Goal: Task Accomplishment & Management: Use online tool/utility

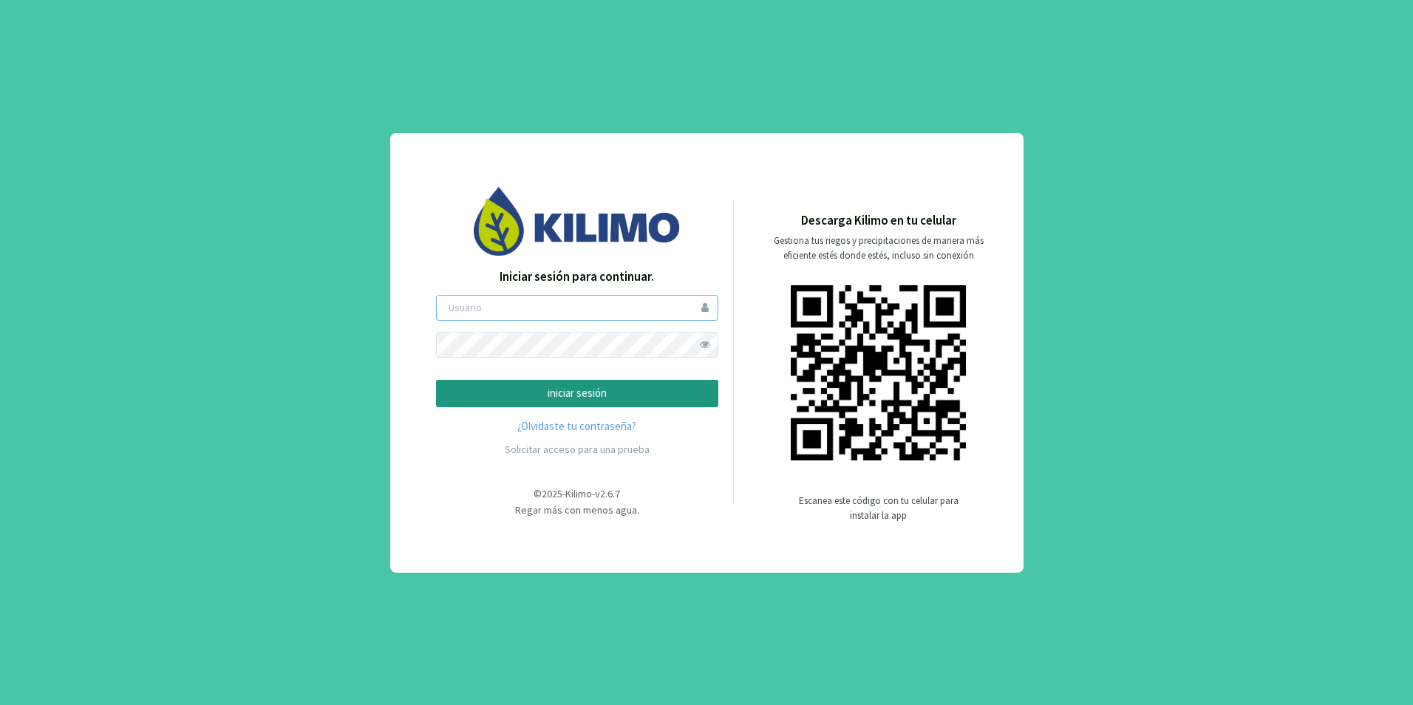
click at [591, 304] on input "email" at bounding box center [577, 308] width 282 height 26
type input "[PERSON_NAME][EMAIL_ADDRESS][DOMAIN_NAME]"
click at [576, 390] on p "iniciar sesión" at bounding box center [577, 393] width 257 height 17
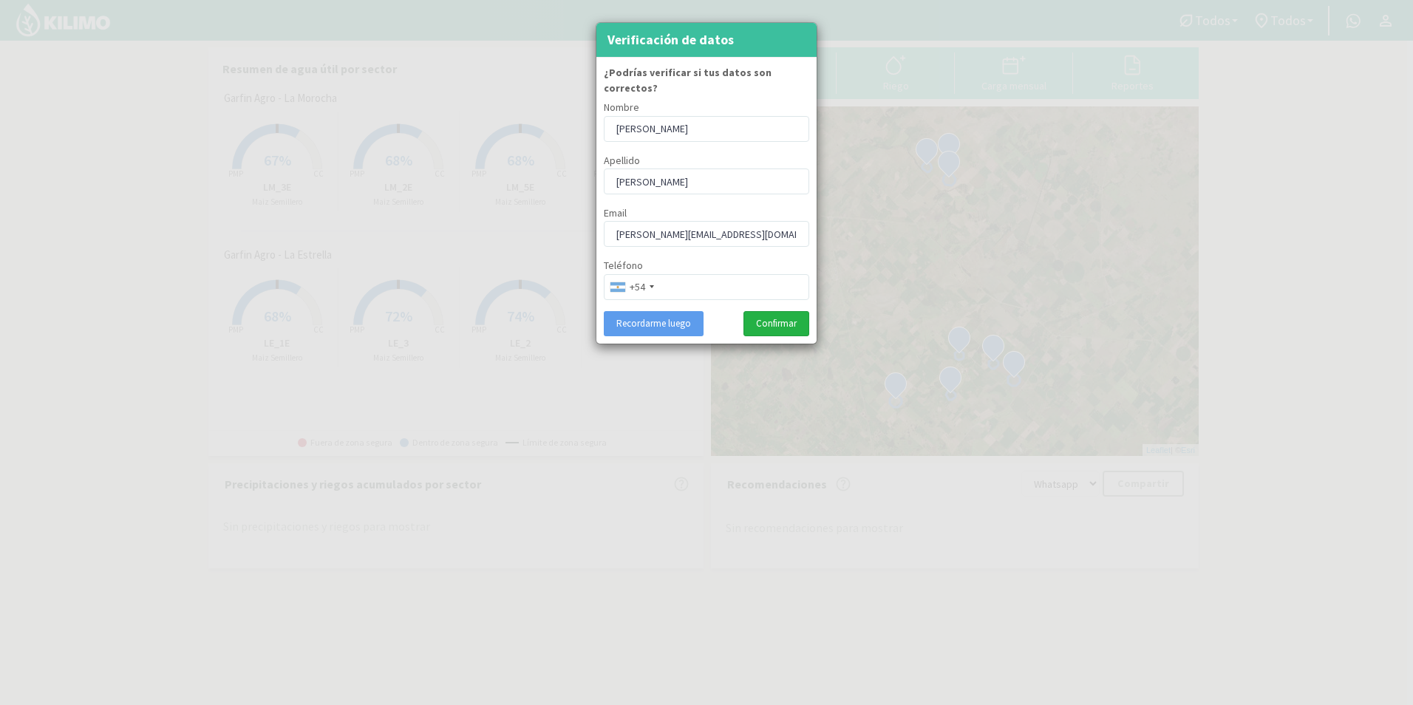
click at [793, 311] on button "Confirmar" at bounding box center [777, 323] width 66 height 25
click at [677, 274] on input "tel" at bounding box center [707, 287] width 206 height 26
type input "1160293254"
click at [775, 311] on button "Confirmar" at bounding box center [777, 323] width 66 height 25
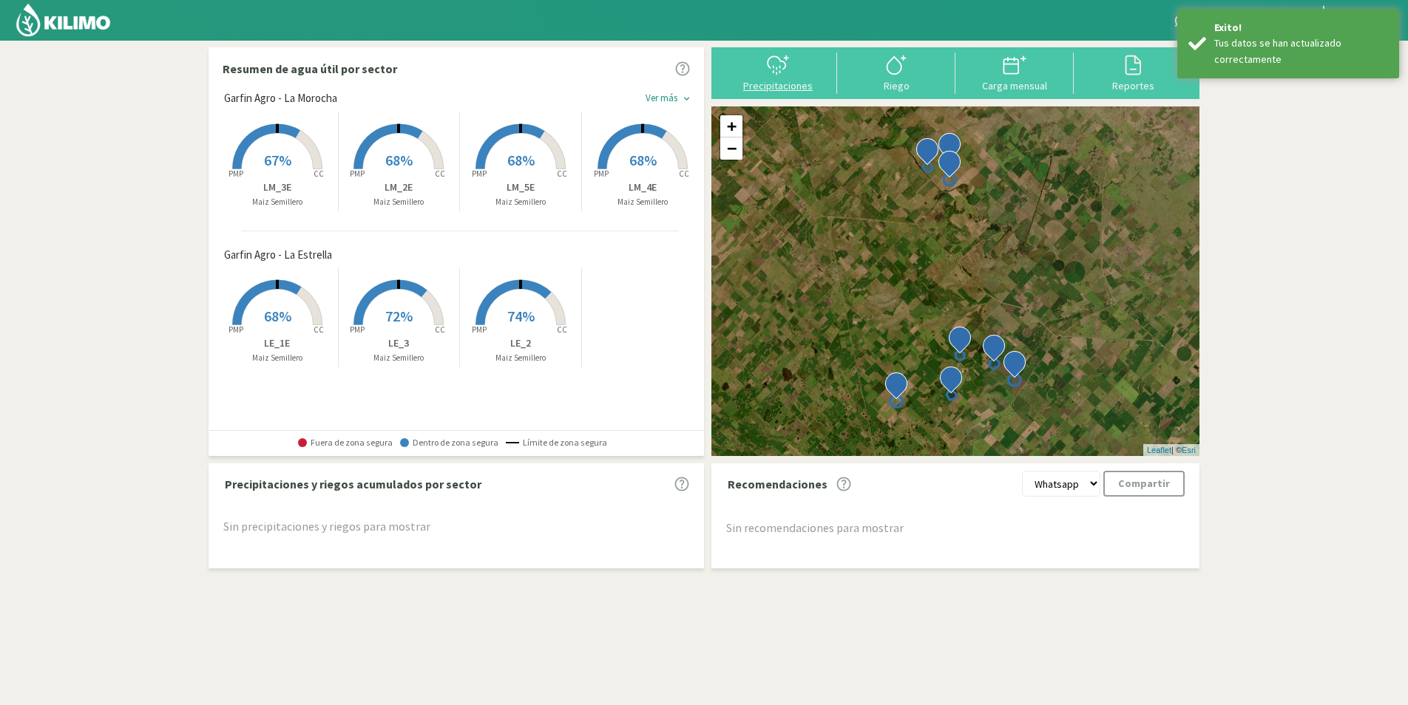
click at [784, 58] on icon at bounding box center [778, 65] width 24 height 24
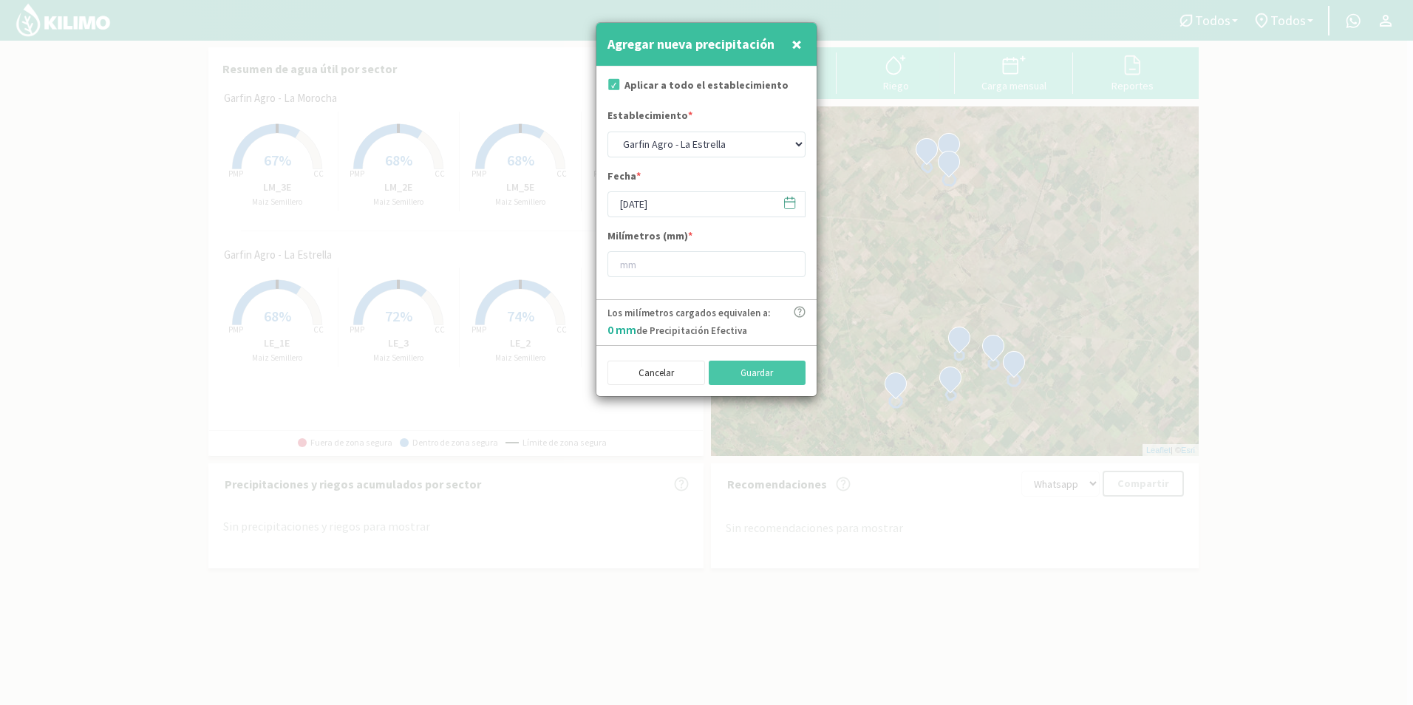
click at [788, 203] on icon at bounding box center [790, 203] width 14 height 14
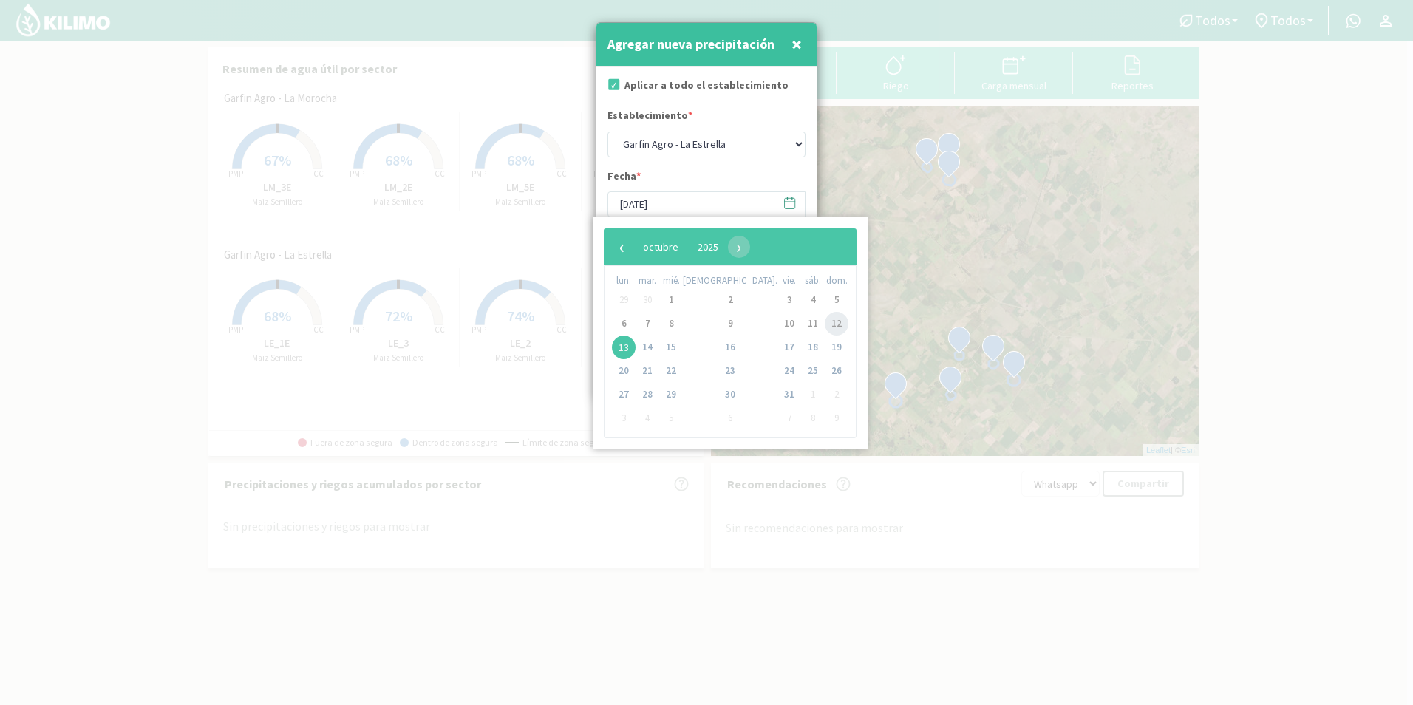
click at [825, 330] on span "12" at bounding box center [837, 324] width 24 height 24
type input "[DATE]"
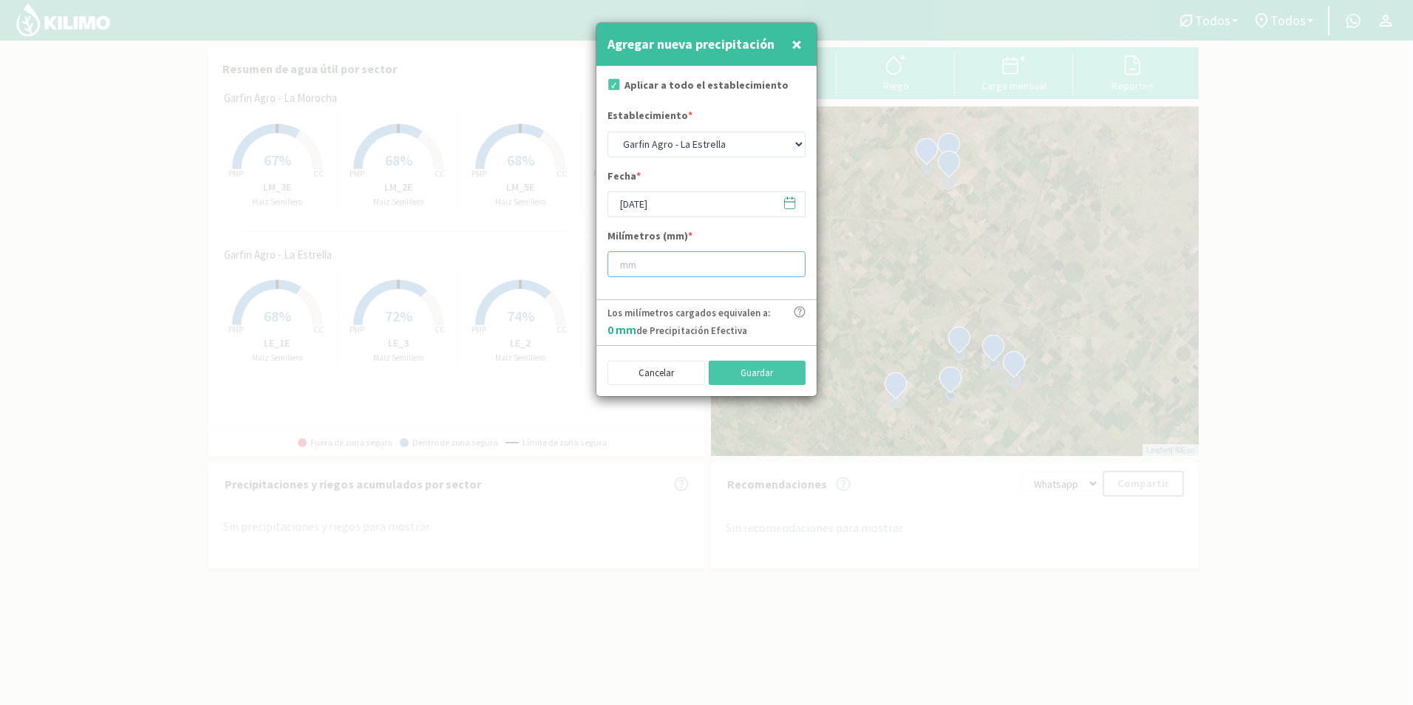
click at [643, 265] on input "number" at bounding box center [707, 264] width 198 height 26
type input "4"
click at [754, 374] on button "Guardar" at bounding box center [758, 373] width 98 height 25
type input "[DATE]"
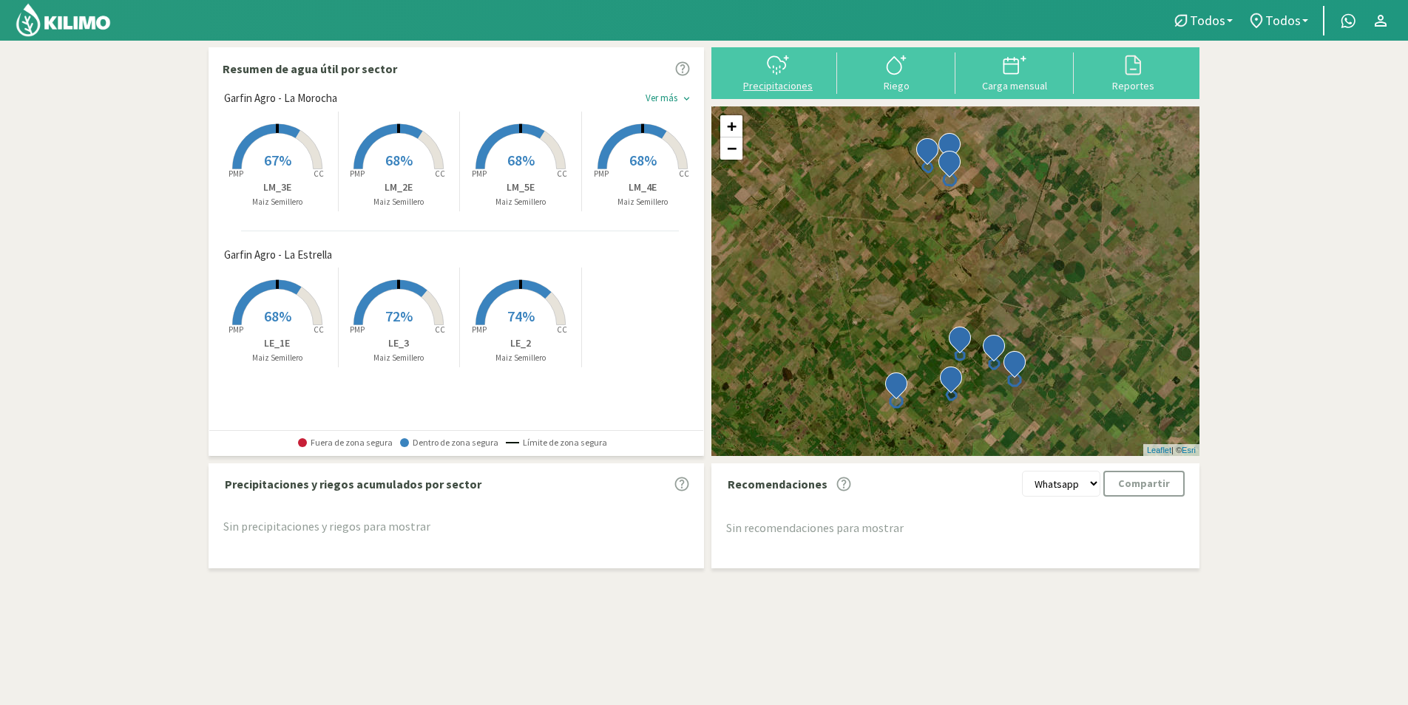
click at [776, 84] on div "Precipitaciones" at bounding box center [777, 86] width 109 height 10
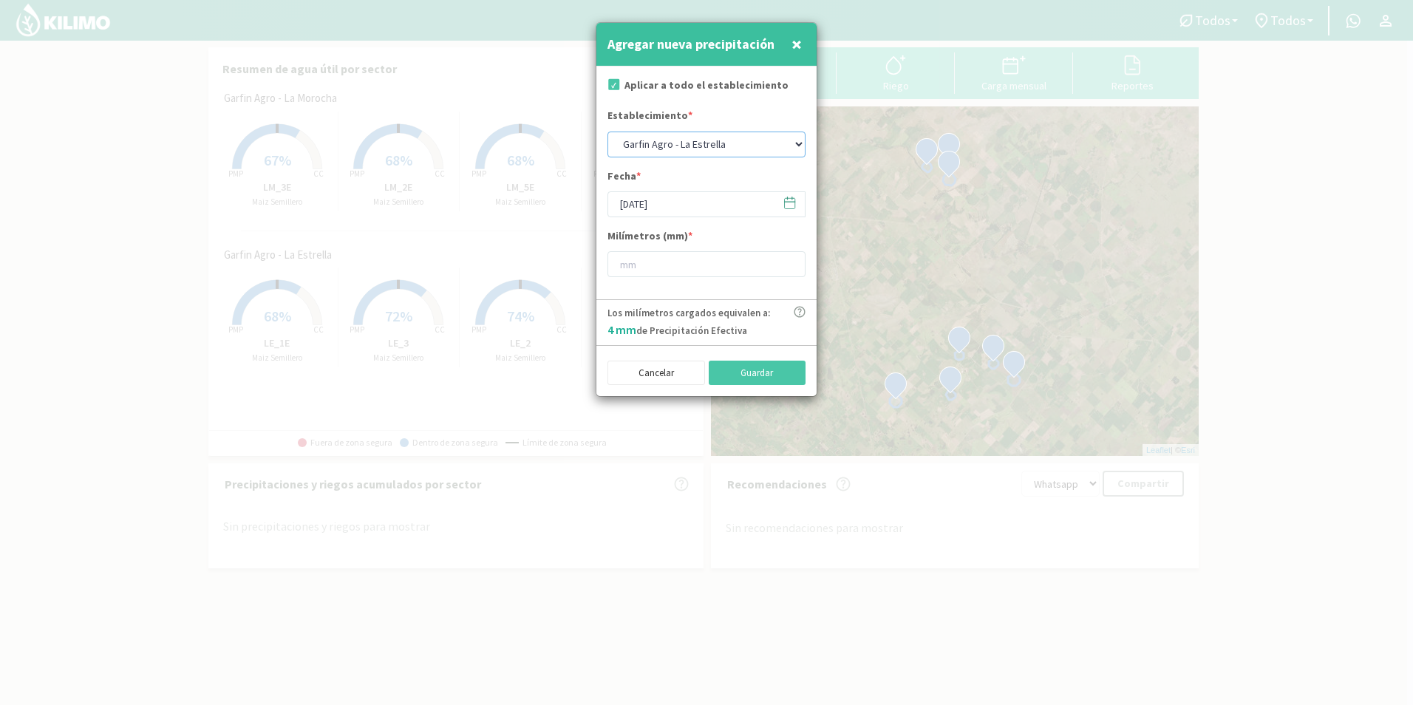
click at [787, 143] on select "[PERSON_NAME] Agro - La [PERSON_NAME] Agro - La Morocha" at bounding box center [707, 145] width 198 height 26
select select "1: Object"
click at [608, 132] on select "[PERSON_NAME] Agro - La [PERSON_NAME] Agro - La Morocha" at bounding box center [707, 145] width 198 height 26
click at [787, 204] on icon at bounding box center [790, 203] width 14 height 14
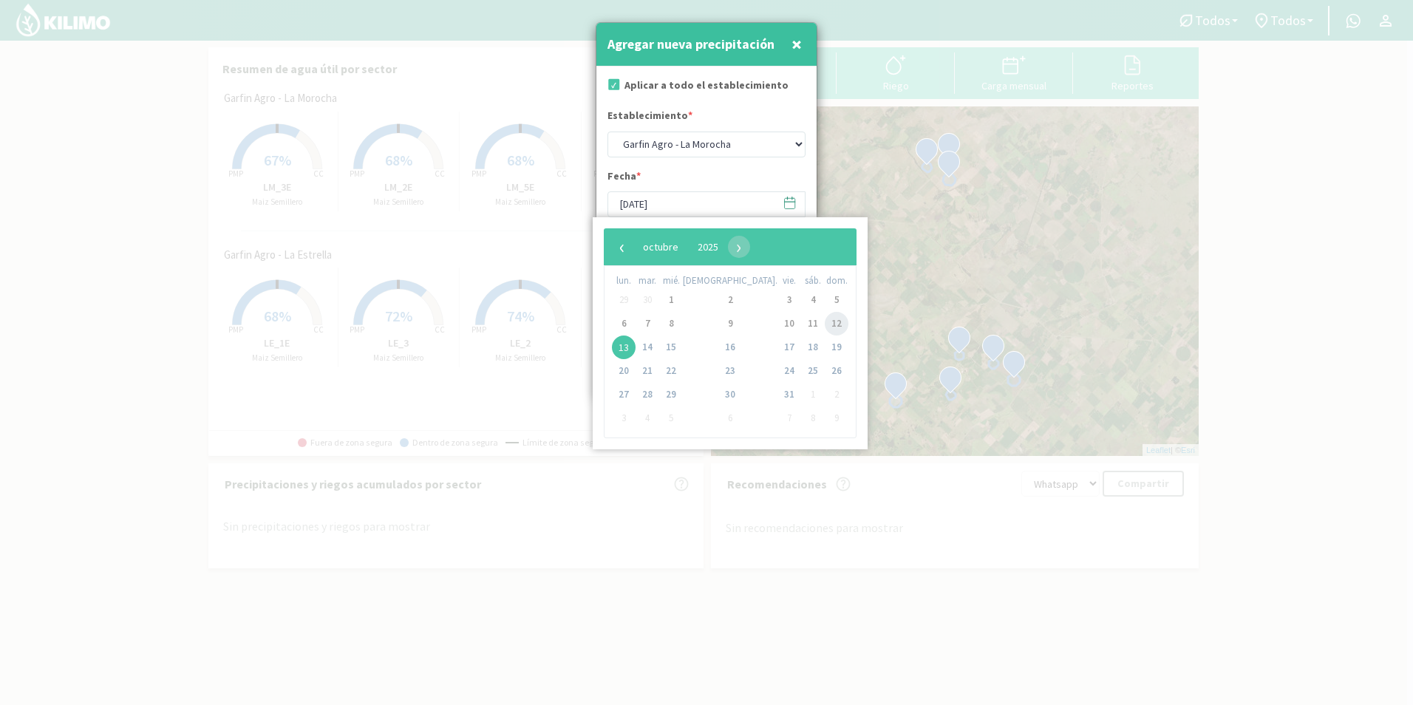
click at [825, 324] on span "12" at bounding box center [837, 324] width 24 height 24
type input "[DATE]"
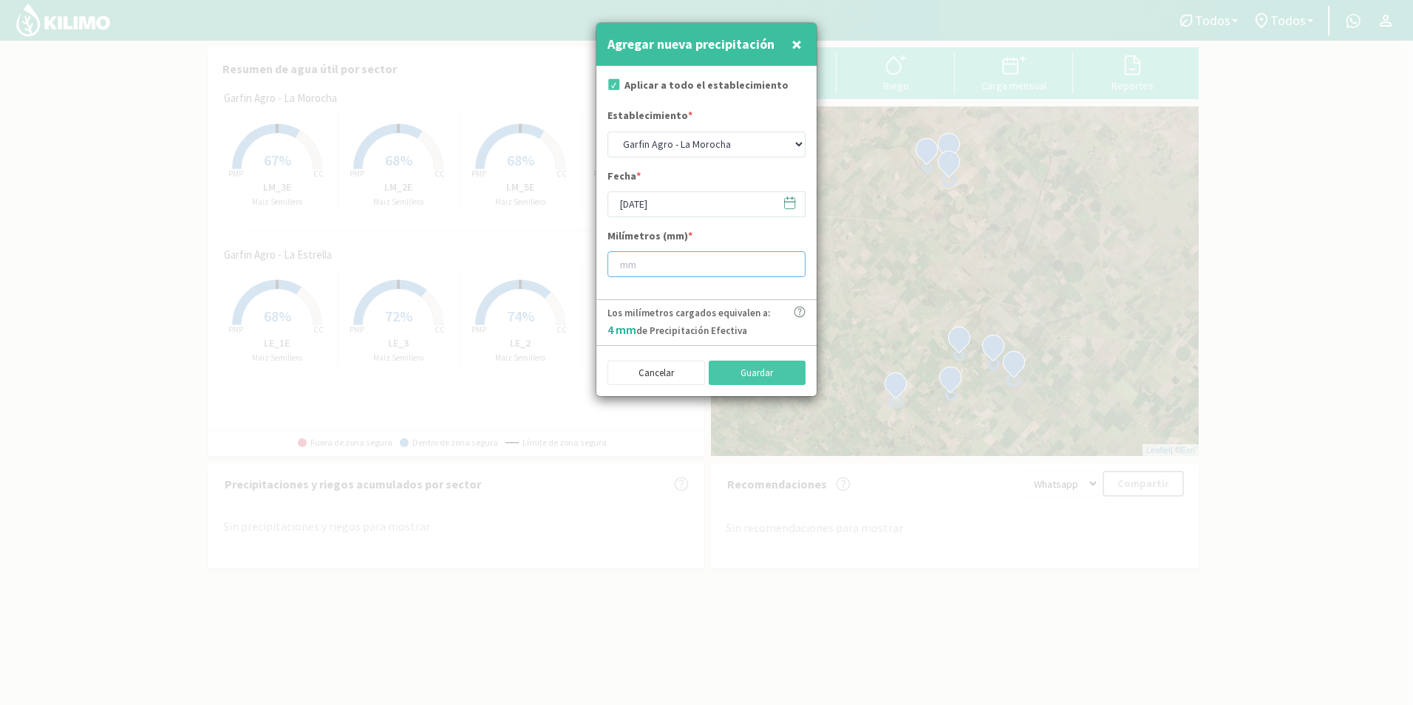
click at [721, 262] on input "number" at bounding box center [707, 264] width 198 height 26
type input "13"
click at [761, 376] on button "Guardar" at bounding box center [758, 373] width 98 height 25
select select "0: Object"
type input "[DATE]"
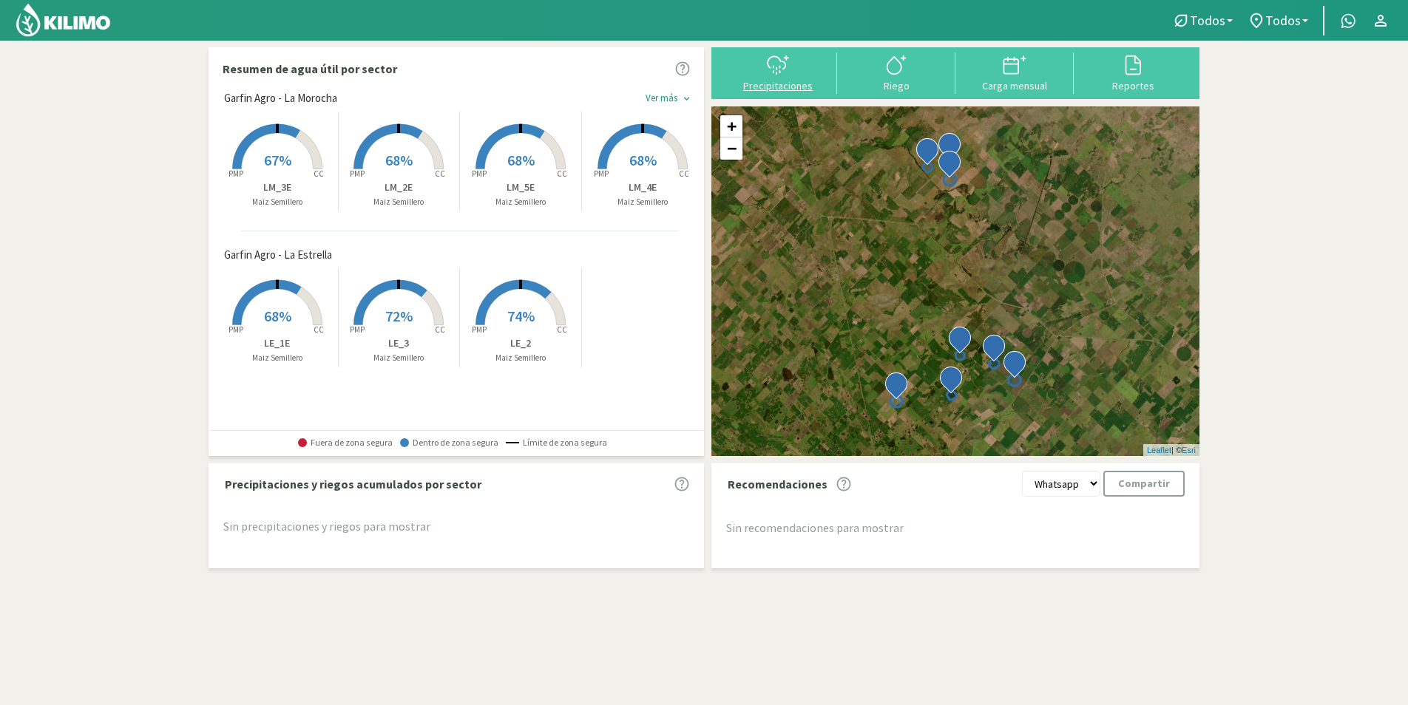
click at [780, 73] on icon at bounding box center [778, 65] width 24 height 24
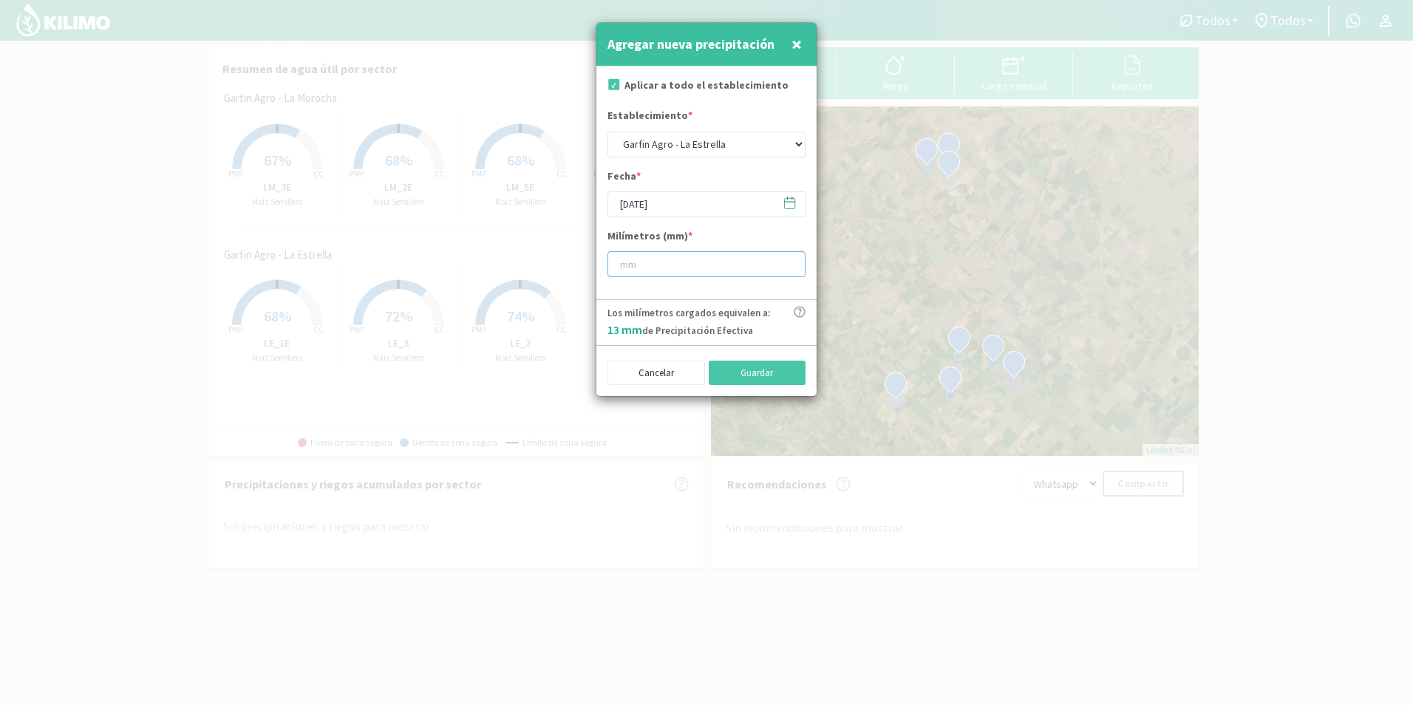
click at [679, 264] on input "number" at bounding box center [707, 264] width 198 height 26
type input "28"
click at [795, 206] on icon at bounding box center [790, 203] width 10 height 10
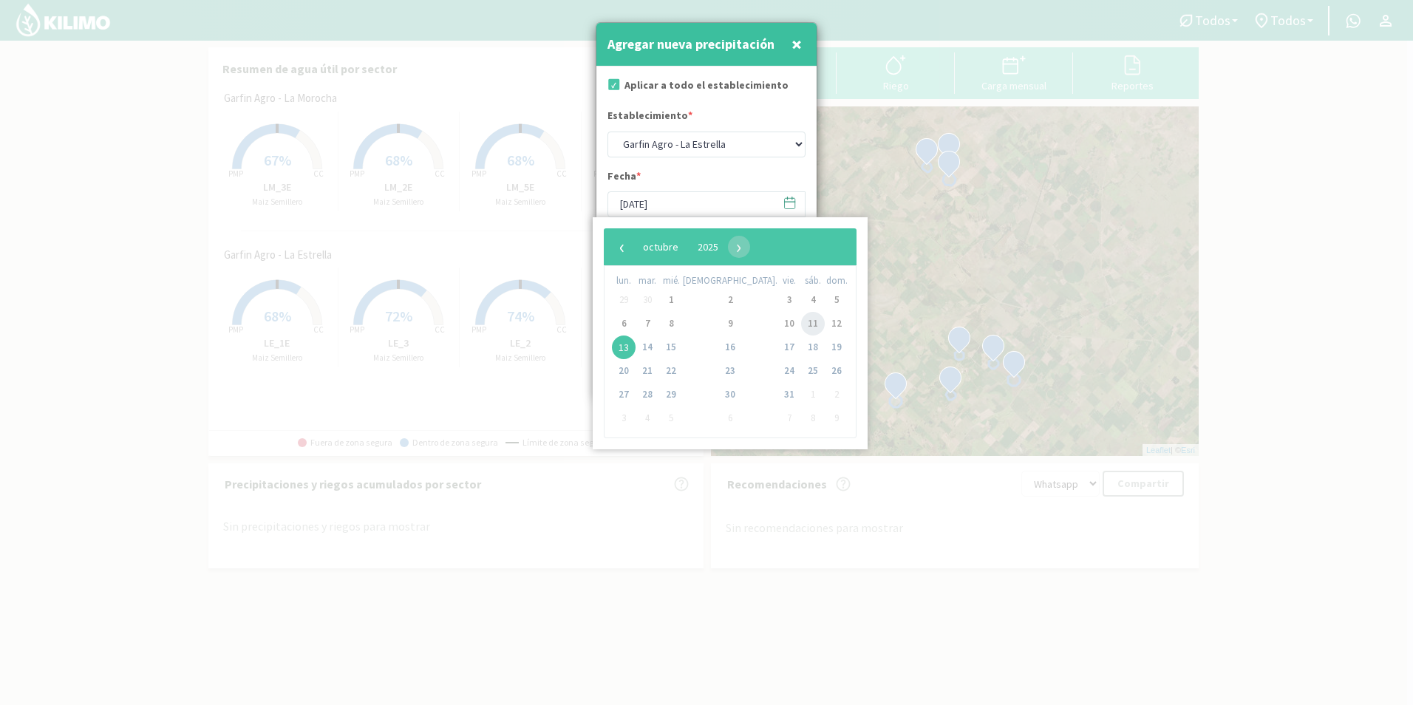
click at [801, 322] on span "11" at bounding box center [813, 324] width 24 height 24
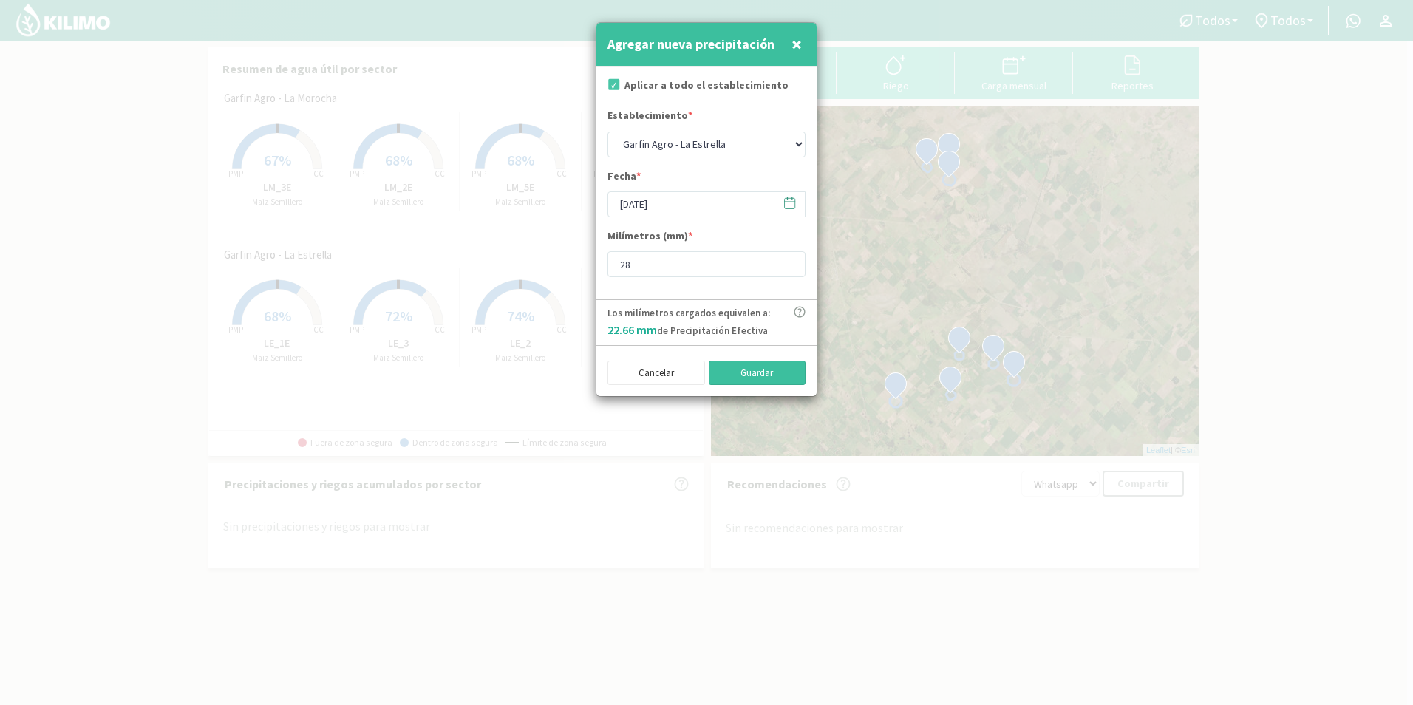
click at [759, 377] on button "Guardar" at bounding box center [758, 373] width 98 height 25
type input "[DATE]"
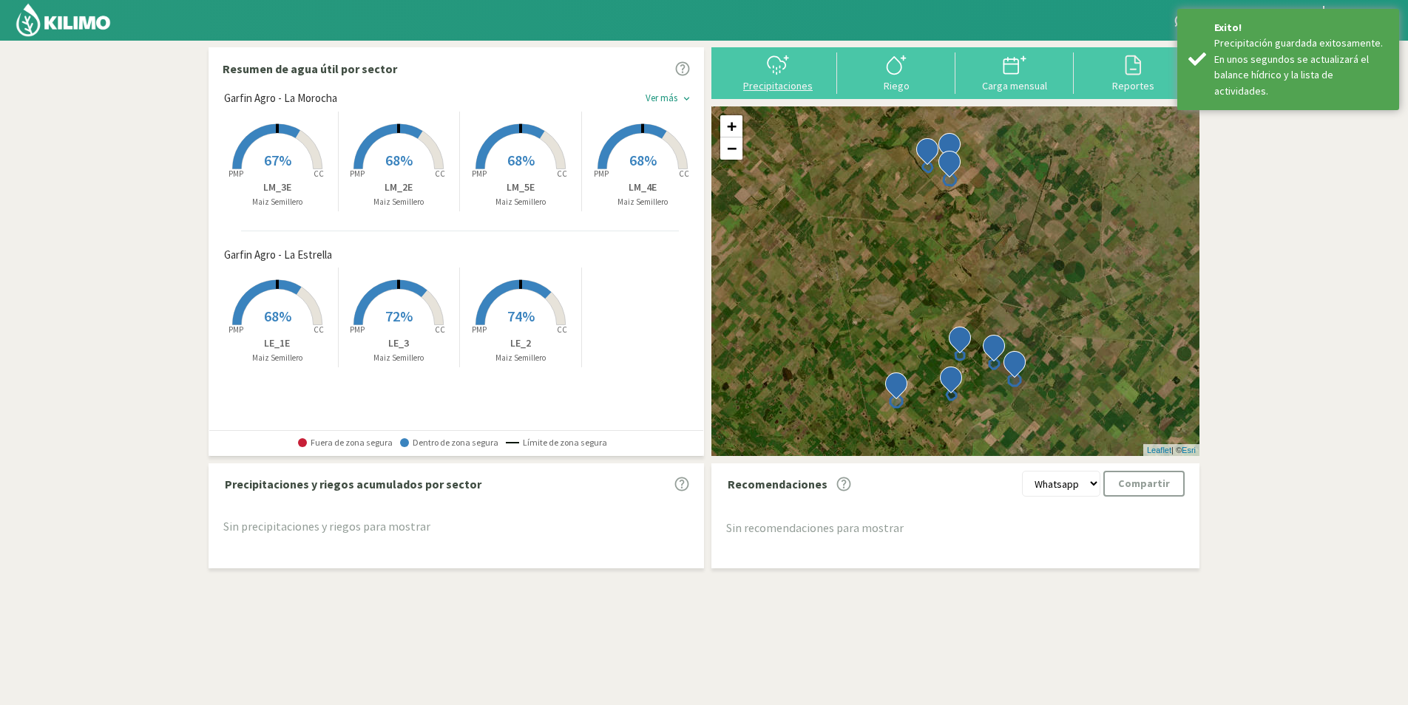
click at [773, 88] on div "Precipitaciones" at bounding box center [777, 86] width 109 height 10
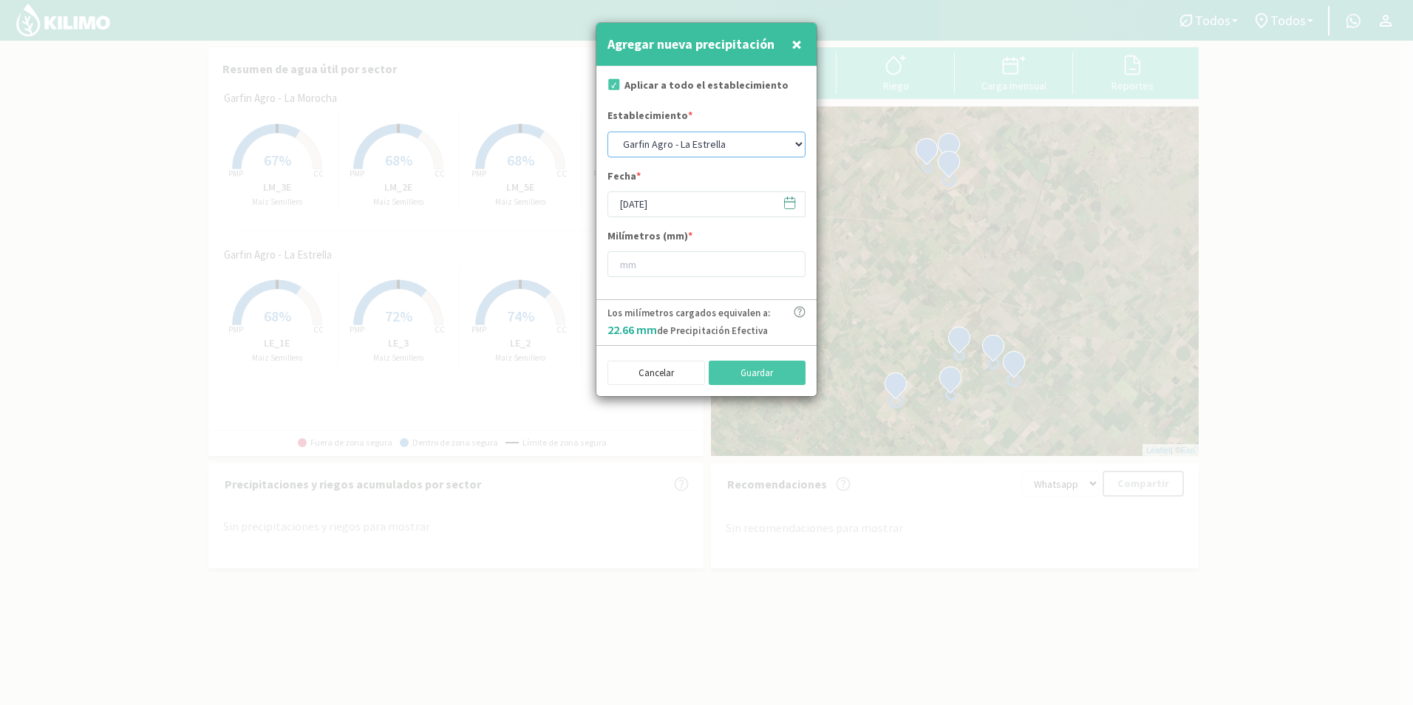
click at [787, 142] on select "[PERSON_NAME] Agro - La [PERSON_NAME] Agro - La Morocha" at bounding box center [707, 145] width 198 height 26
select select "1: Object"
click at [608, 132] on select "[PERSON_NAME] Agro - La [PERSON_NAME] Agro - La Morocha" at bounding box center [707, 145] width 198 height 26
click at [791, 208] on icon at bounding box center [790, 203] width 14 height 14
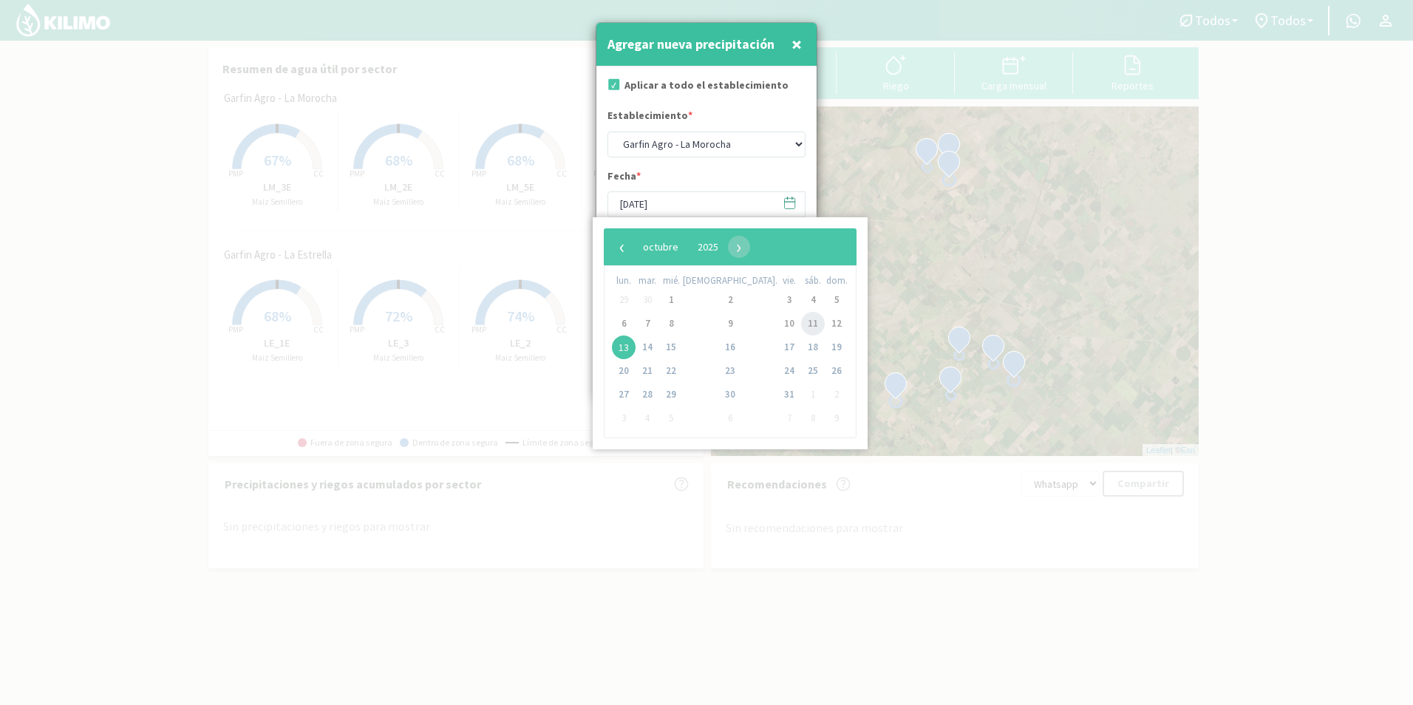
click at [801, 332] on span "11" at bounding box center [813, 324] width 24 height 24
type input "[DATE]"
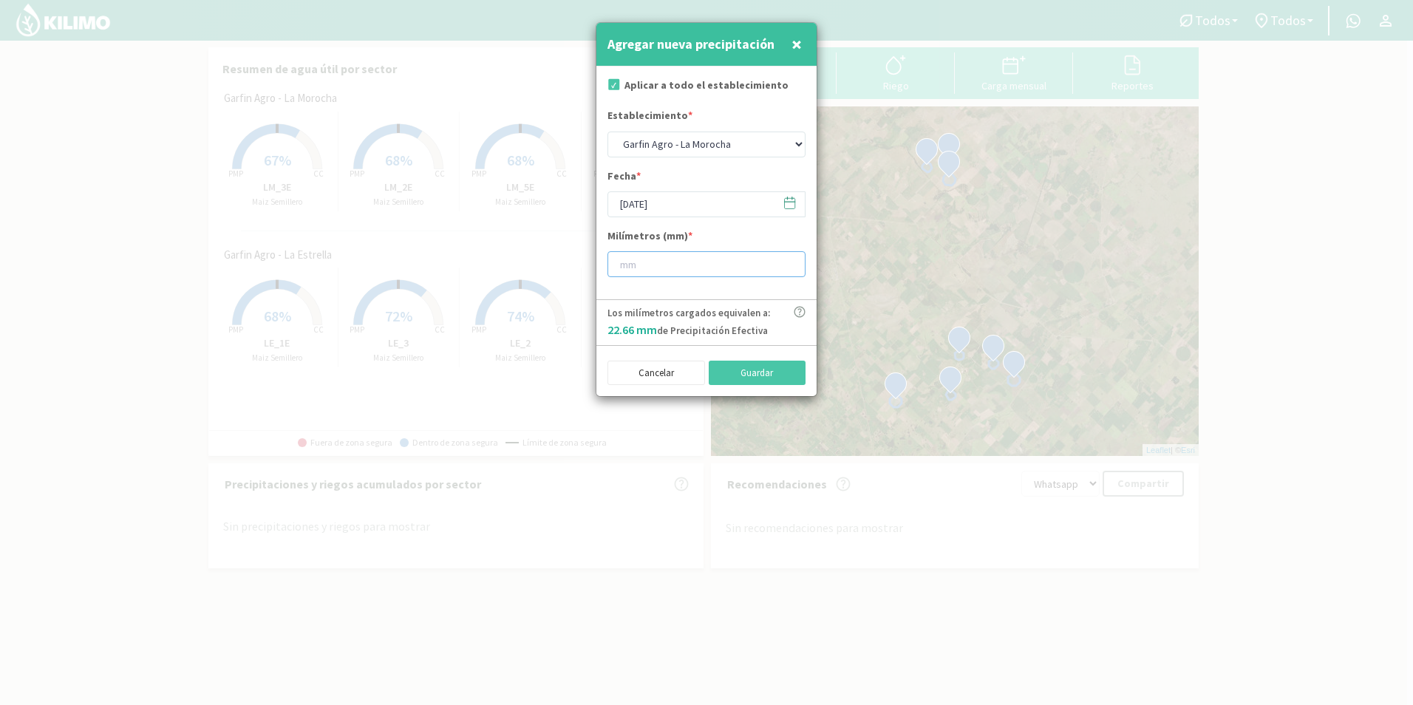
click at [657, 259] on input "number" at bounding box center [707, 264] width 198 height 26
type input "100"
click at [764, 370] on button "Guardar" at bounding box center [758, 373] width 98 height 25
select select "0: Object"
type input "[DATE]"
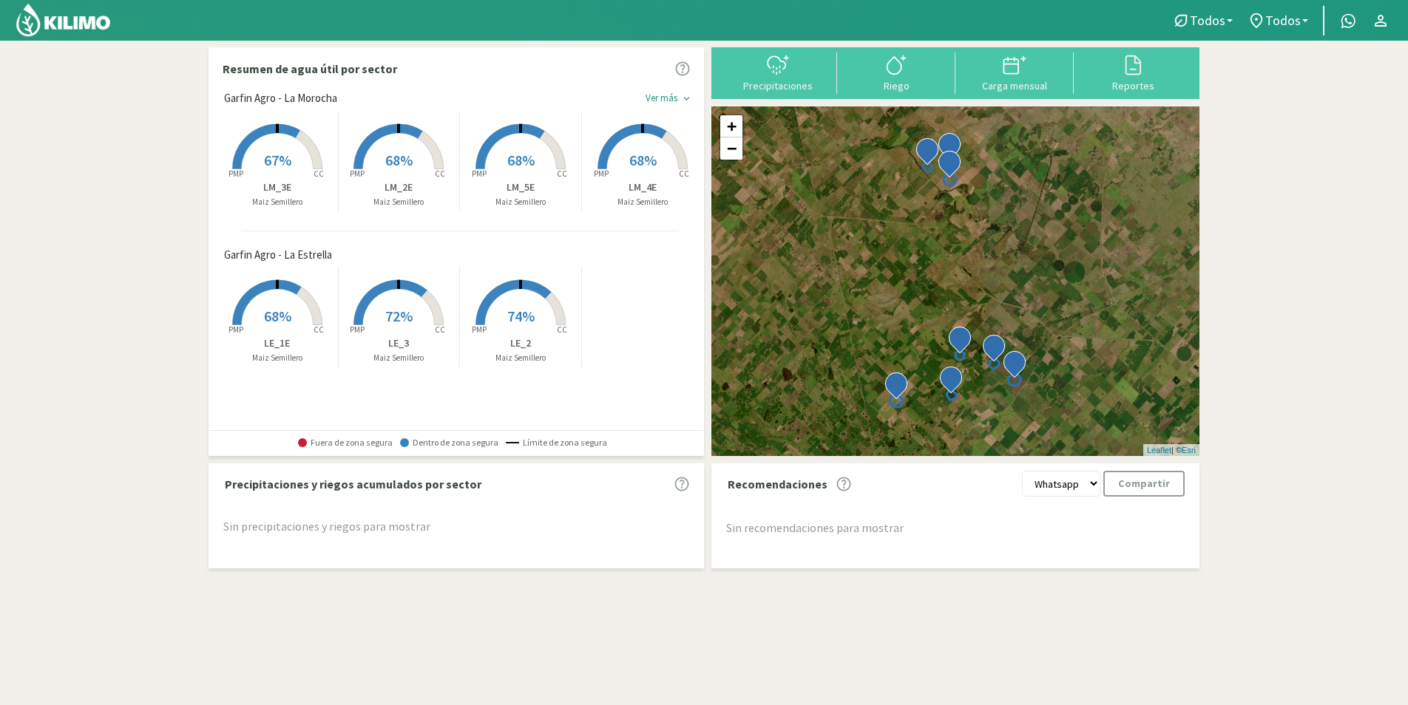
click at [381, 529] on h5 "Sin precipitaciones y riegos para mostrar" at bounding box center [456, 526] width 466 height 13
click at [89, 19] on img at bounding box center [63, 19] width 97 height 35
